Goal: Task Accomplishment & Management: Manage account settings

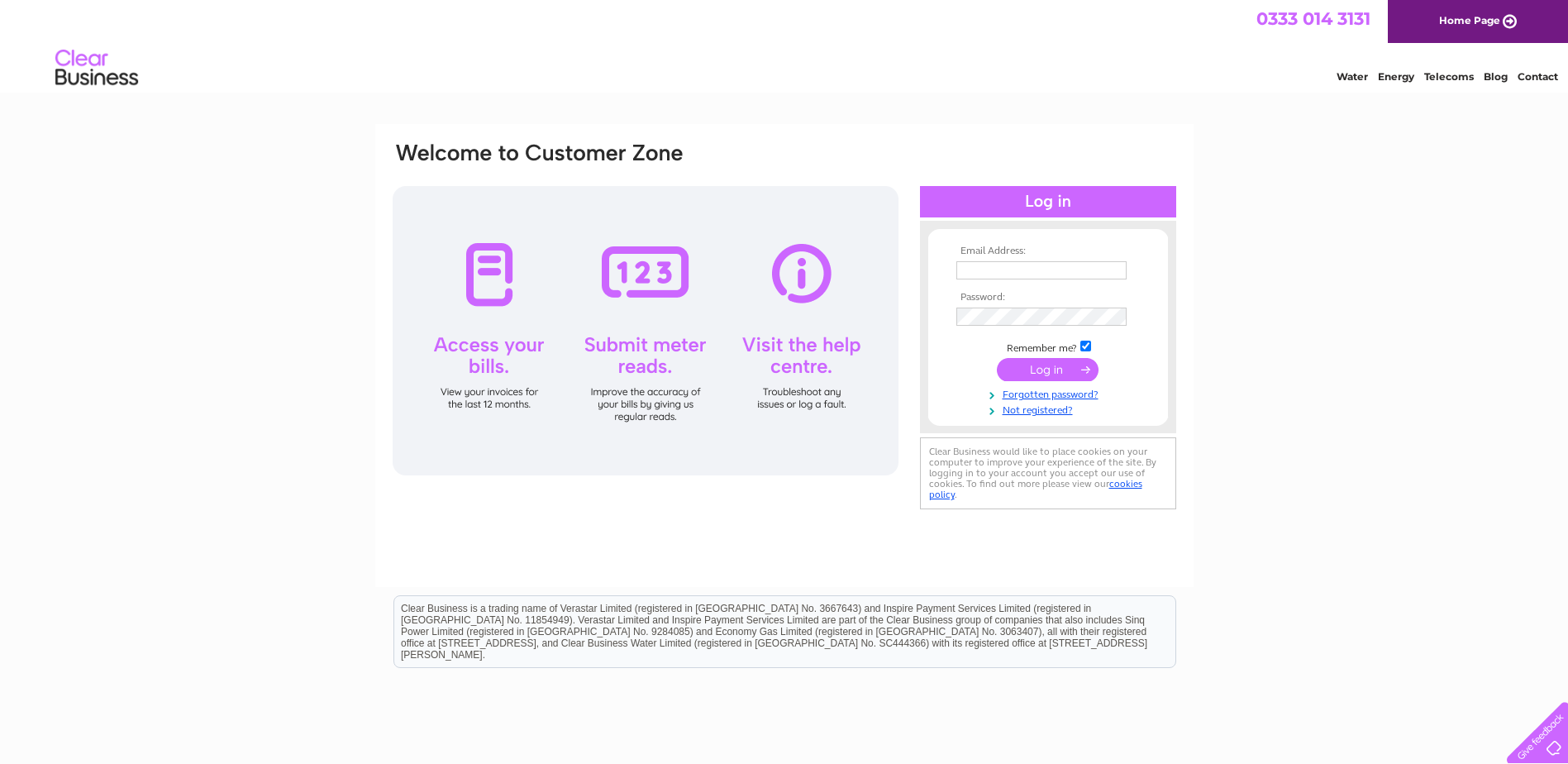
click at [994, 272] on input "text" at bounding box center [1042, 271] width 170 height 18
paste input "[EMAIL_ADDRESS][DOMAIN_NAME]"
type input "[EMAIL_ADDRESS][DOMAIN_NAME]"
click at [1039, 369] on input "submit" at bounding box center [1048, 371] width 102 height 23
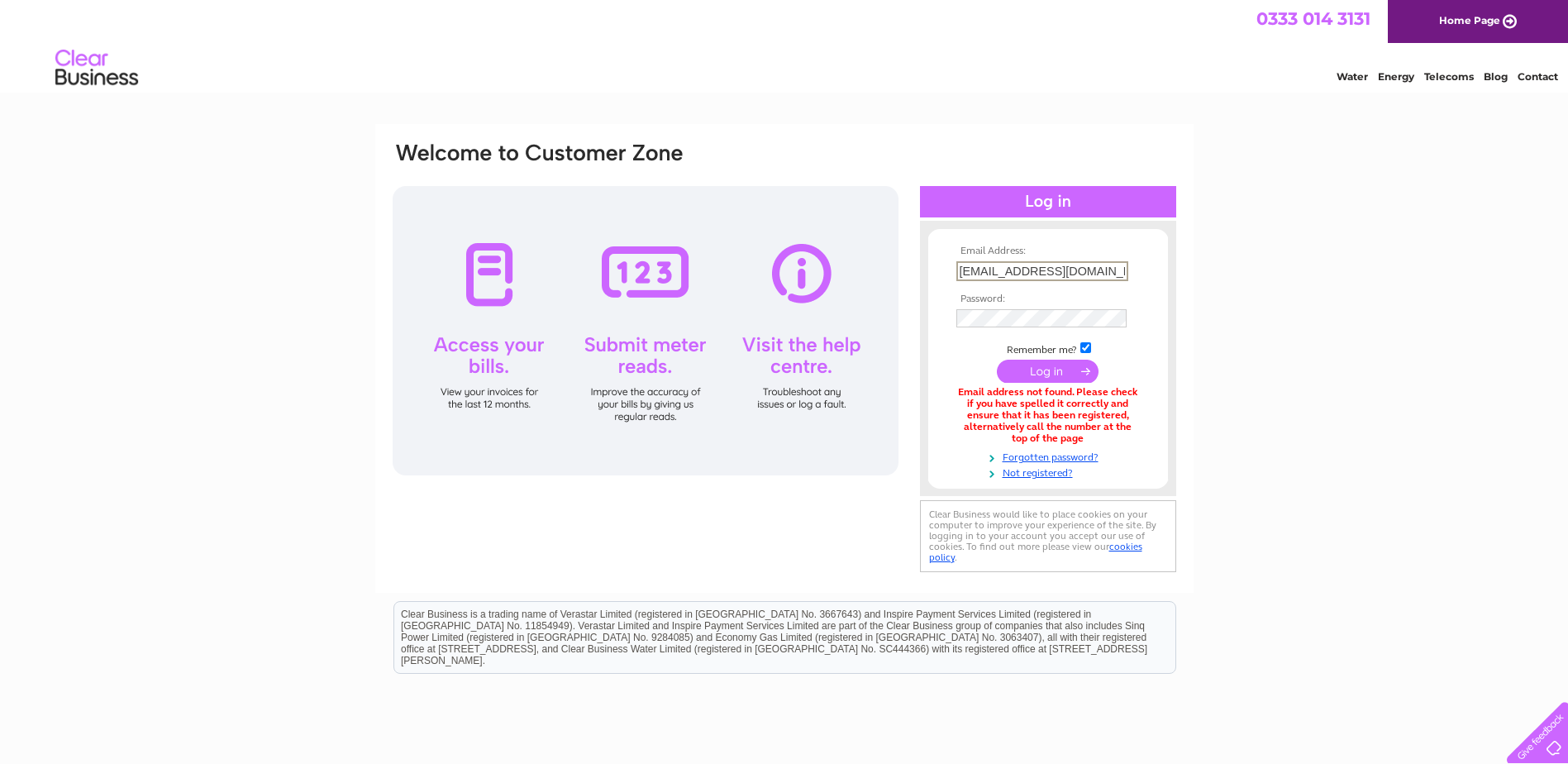
drag, startPoint x: 1044, startPoint y: 265, endPoint x: 899, endPoint y: 271, distance: 145.1
click at [1484, 83] on div "Email Address: [EMAIL_ADDRESS][DOMAIN_NAME] Password:" at bounding box center [1496, 74] width 24 height 17
type input "[EMAIL_ADDRESS][DOMAIN_NAME]"
click at [1045, 366] on input "submit" at bounding box center [1048, 371] width 102 height 23
drag, startPoint x: 1073, startPoint y: 273, endPoint x: 885, endPoint y: 275, distance: 188.0
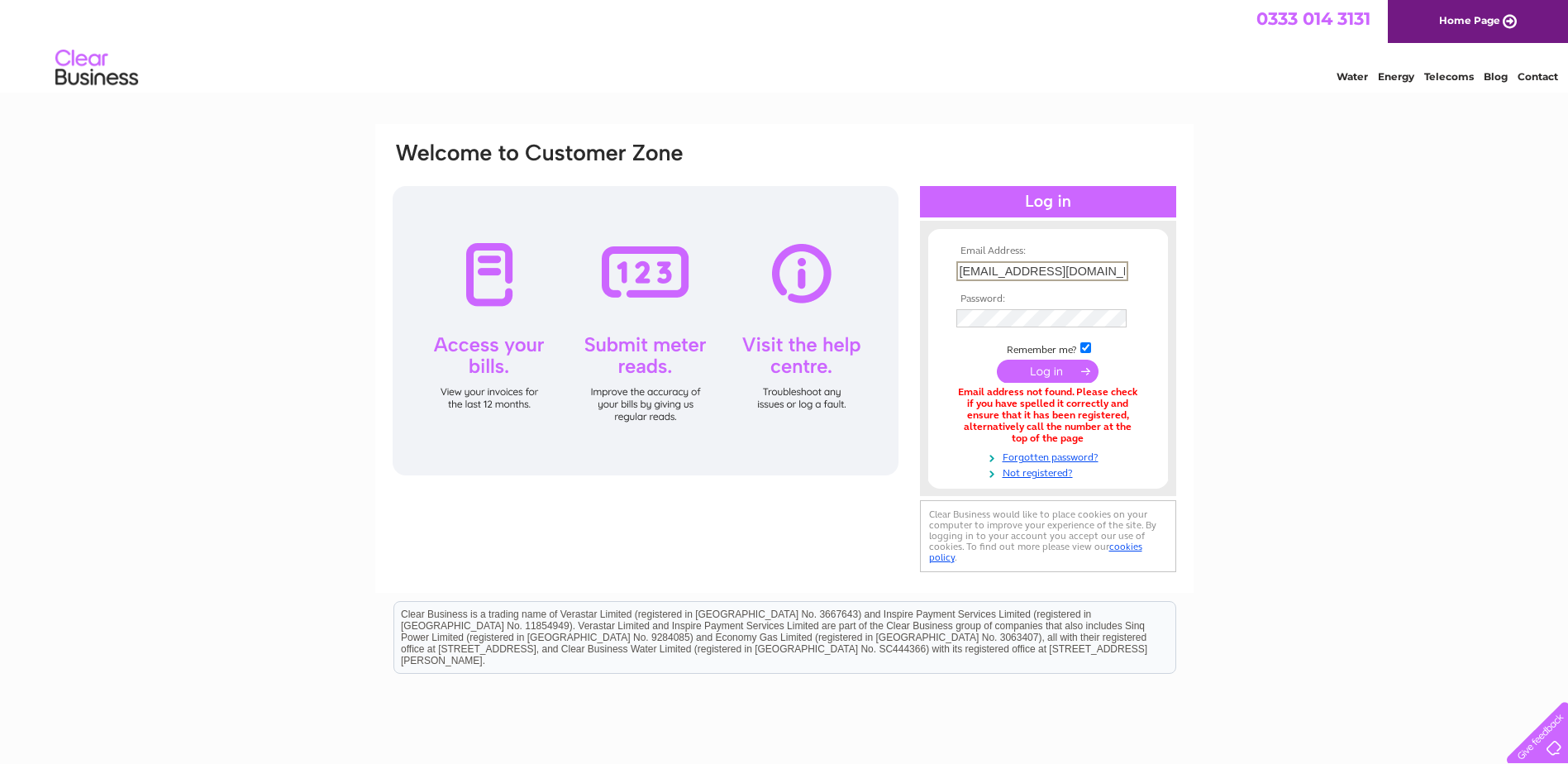
click at [1484, 83] on div "Email Address: operations@qpbc.org Password:" at bounding box center [1496, 74] width 24 height 17
click at [1044, 264] on input "text" at bounding box center [1043, 272] width 172 height 20
type input "[EMAIL_ADDRESS][DOMAIN_NAME]"
click at [1051, 372] on input "submit" at bounding box center [1048, 371] width 102 height 23
